Goal: Task Accomplishment & Management: Manage account settings

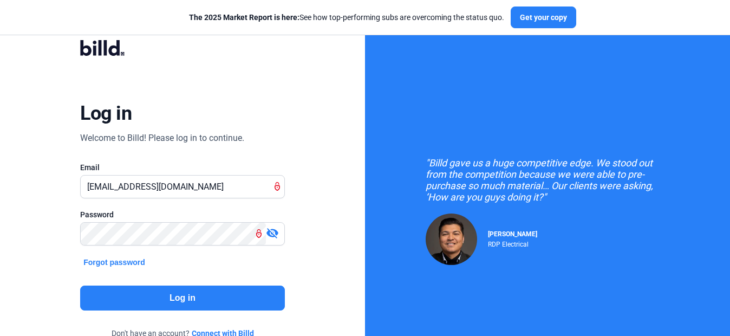
drag, startPoint x: 178, startPoint y: 188, endPoint x: 80, endPoint y: 165, distance: 101.1
click at [80, 165] on div "Log in Welcome to Billd! Please log in to continue. Email [EMAIL_ADDRESS][DOMAI…" at bounding box center [182, 196] width 263 height 343
type input "[EMAIL_ADDRESS][DOMAIN_NAME]"
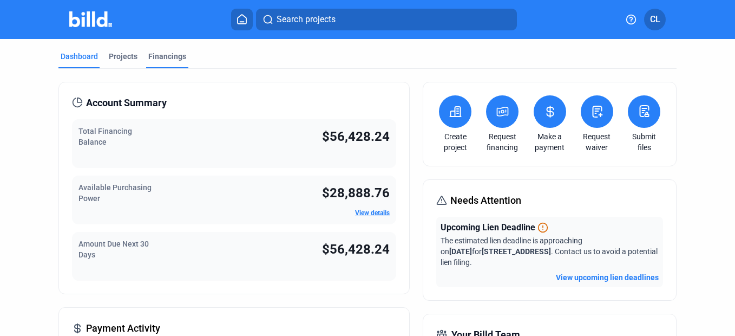
click at [161, 62] on div "Financings" at bounding box center [167, 59] width 42 height 17
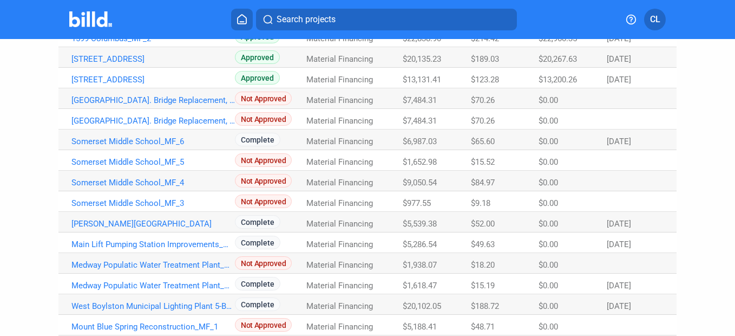
scroll to position [54, 0]
